Goal: Task Accomplishment & Management: Complete application form

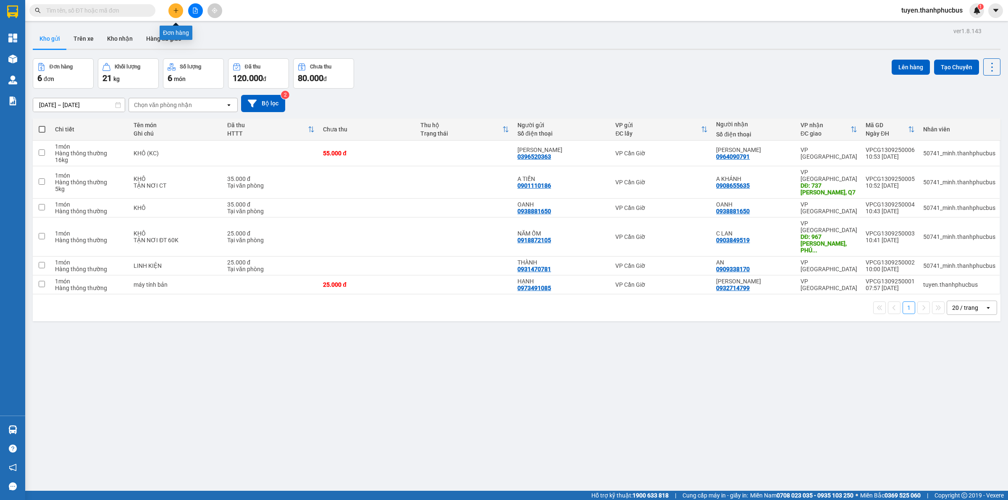
click at [173, 10] on icon "plus" at bounding box center [176, 11] width 6 height 6
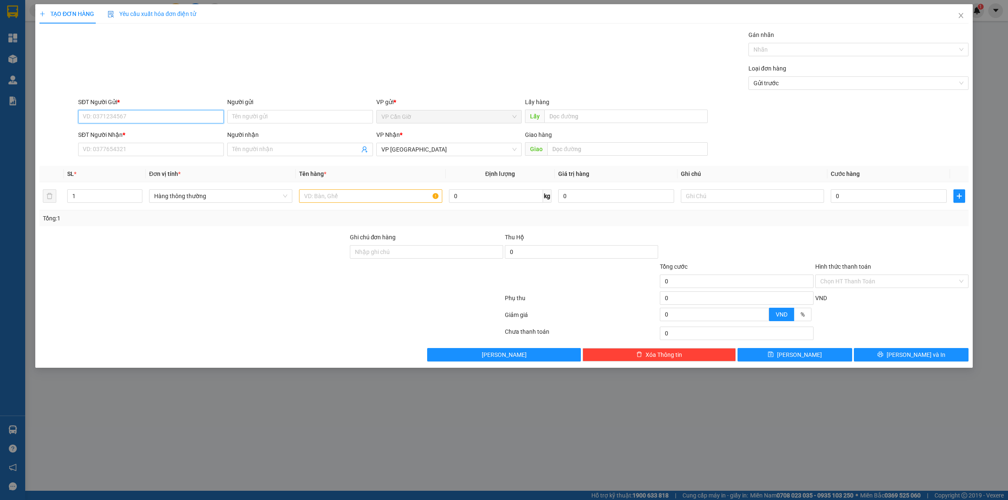
click at [118, 116] on input "SĐT Người Gửi *" at bounding box center [151, 116] width 146 height 13
click at [101, 134] on div "0348901572 - CÔ NHÀN" at bounding box center [151, 133] width 136 height 9
type input "0348901572"
type input "CÔ NHÀN"
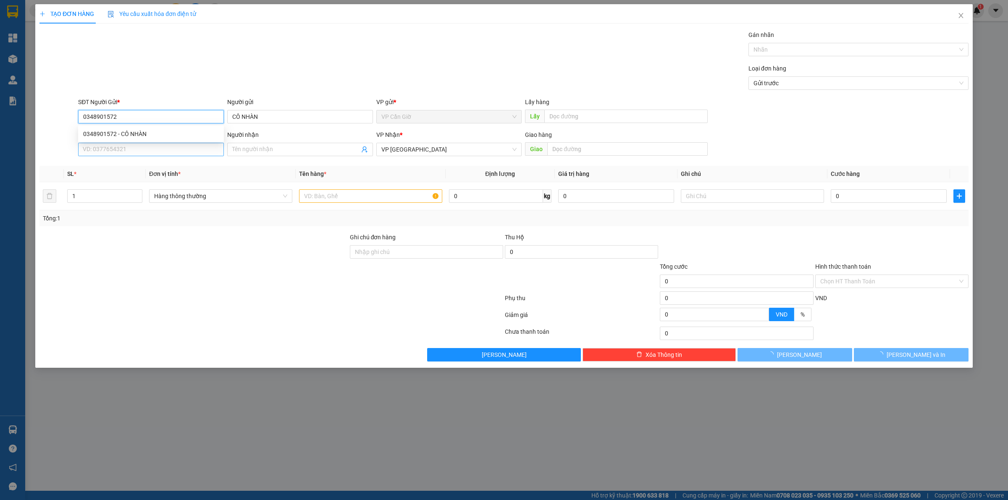
type input "25.000"
type input "0348901572"
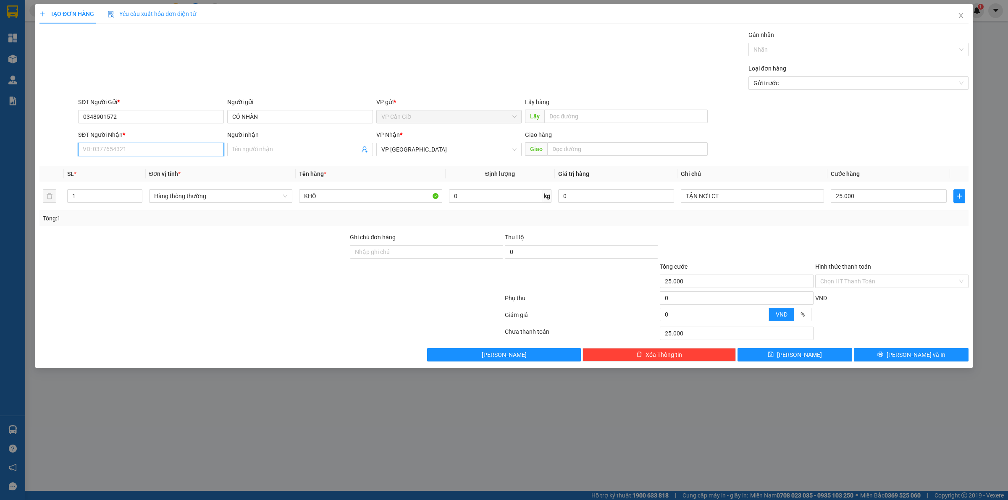
click at [108, 148] on input "SĐT Người Nhận *" at bounding box center [151, 149] width 146 height 13
click at [131, 164] on div "0346073449 - [GEOGRAPHIC_DATA]" at bounding box center [151, 166] width 136 height 9
type input "0346073449"
type input "THANH TÚ"
type input "474/6 [PERSON_NAME], [PERSON_NAME]2, Q.5"
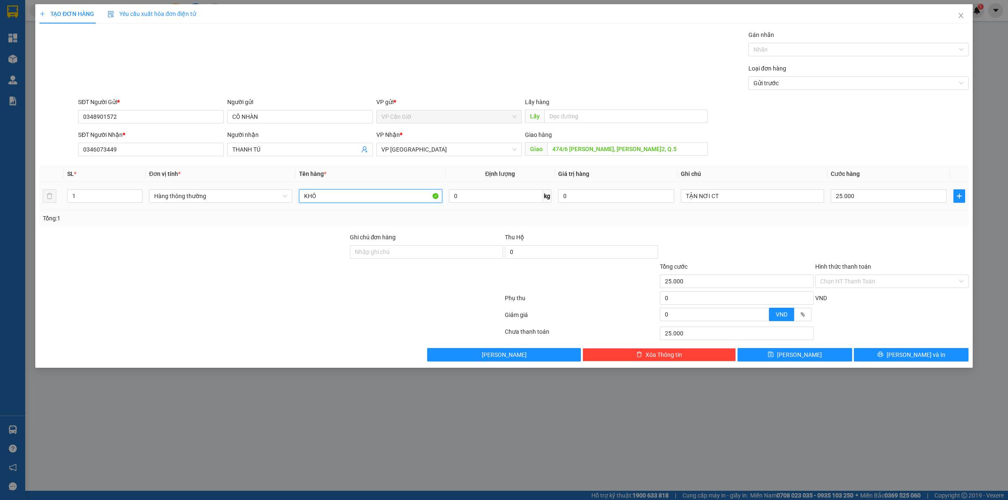
click at [333, 197] on input "KHÔ" at bounding box center [370, 196] width 143 height 13
type input "K"
type input "d"
type input "D"
type input "ĐỒ ĂN ( KC )"
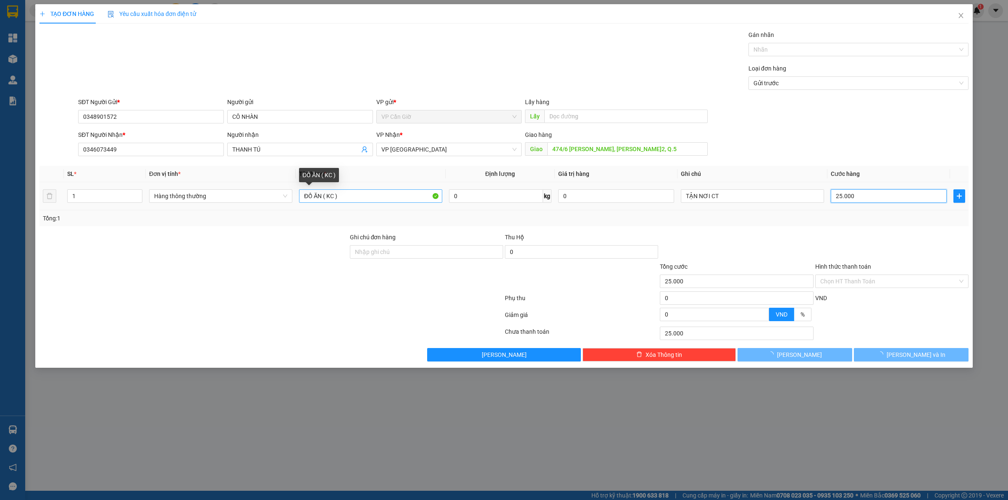
type input "0"
click at [865, 200] on input "0" at bounding box center [889, 196] width 116 height 13
type input "5"
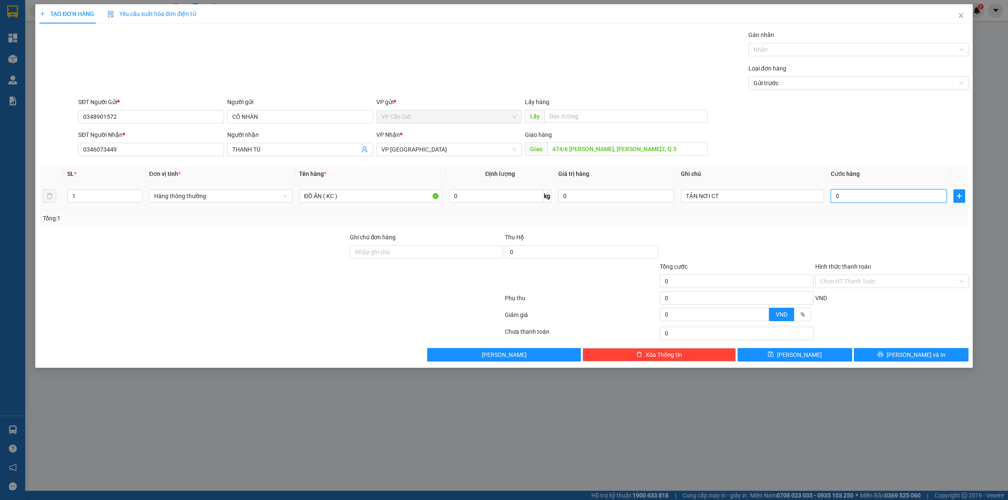
type input "5"
type input "55"
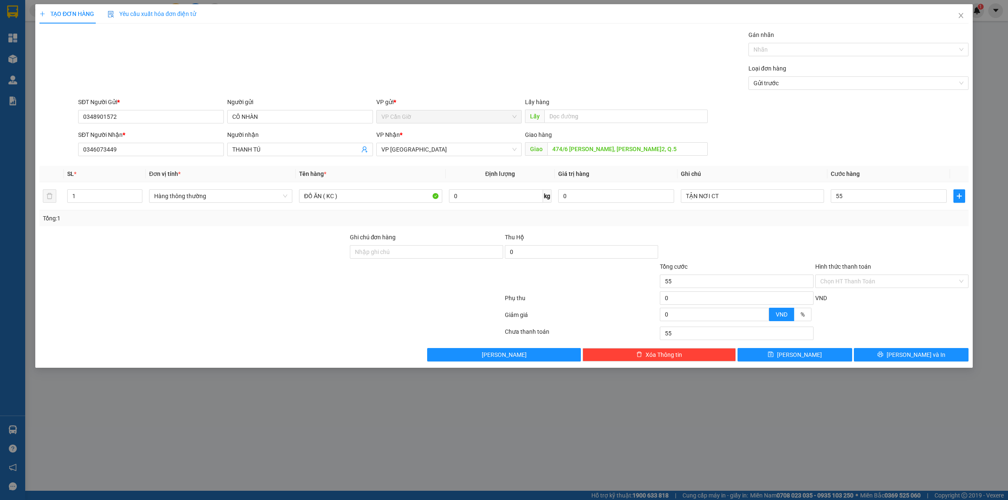
type input "55.000"
click at [824, 216] on div "Tổng: 1" at bounding box center [504, 218] width 923 height 9
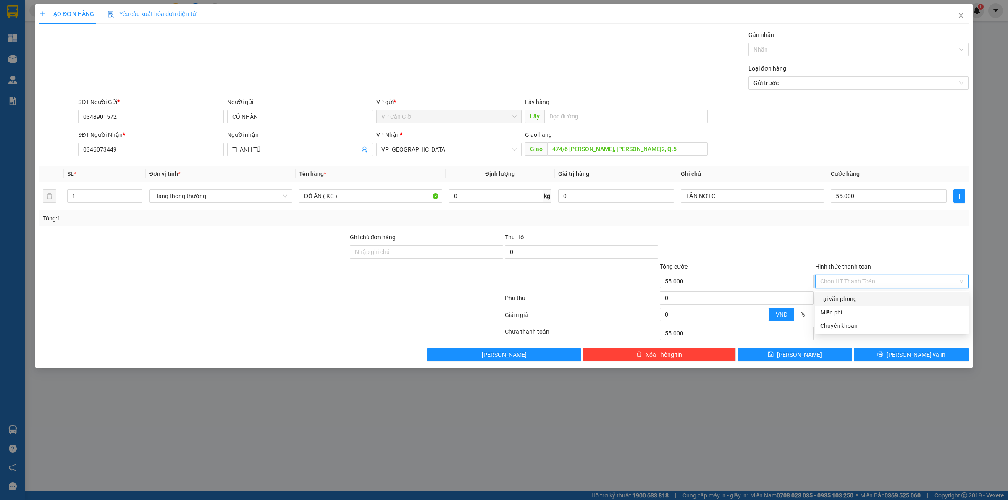
click at [861, 284] on input "Hình thức thanh toán" at bounding box center [889, 281] width 137 height 13
click at [854, 295] on div "Tại văn phòng" at bounding box center [892, 299] width 143 height 9
type input "0"
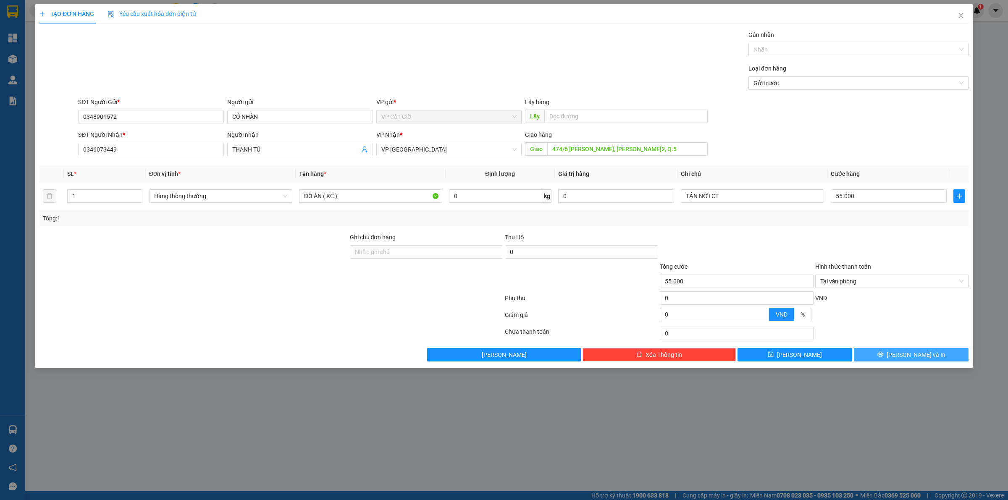
click at [894, 356] on button "[PERSON_NAME] và In" at bounding box center [911, 354] width 115 height 13
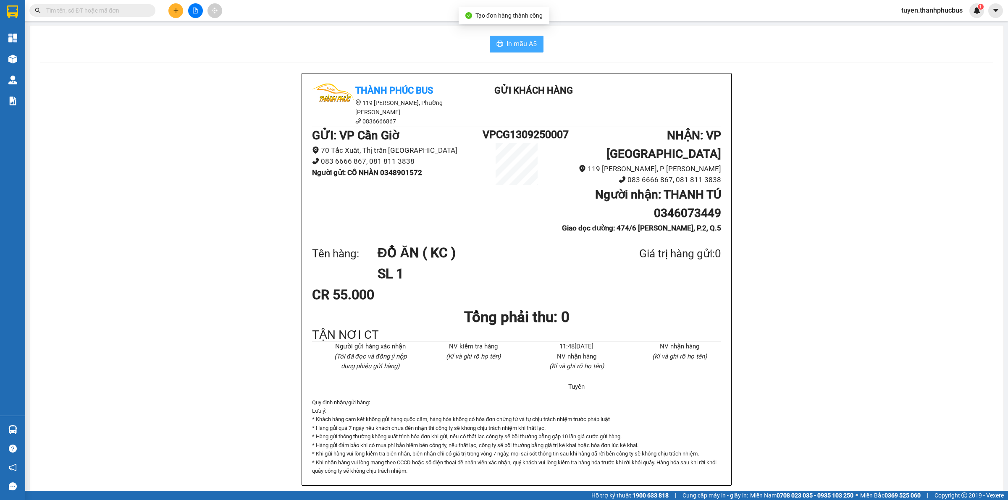
click at [517, 43] on span "In mẫu A5" at bounding box center [522, 44] width 30 height 11
